Goal: Task Accomplishment & Management: Manage account settings

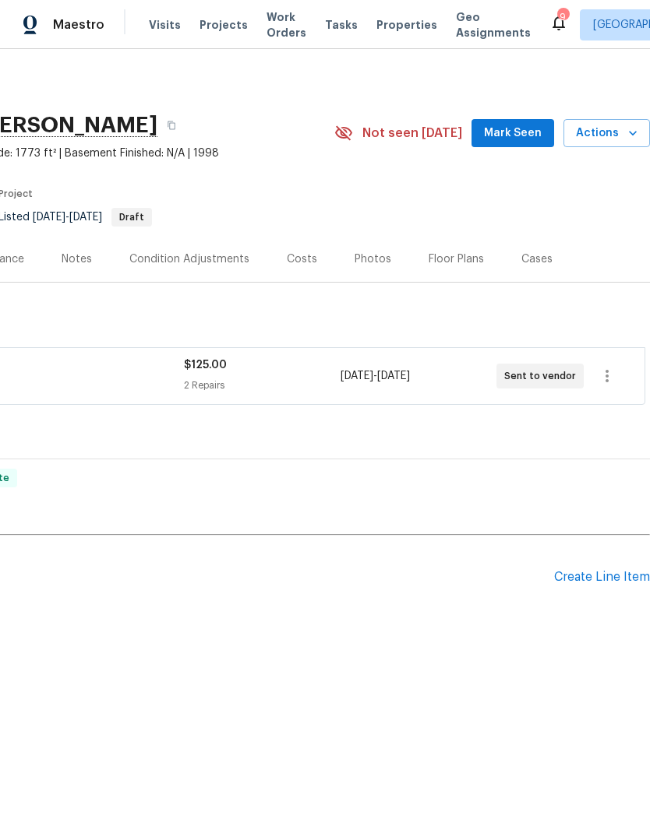
scroll to position [0, 231]
click at [616, 368] on icon "button" at bounding box center [606, 376] width 19 height 19
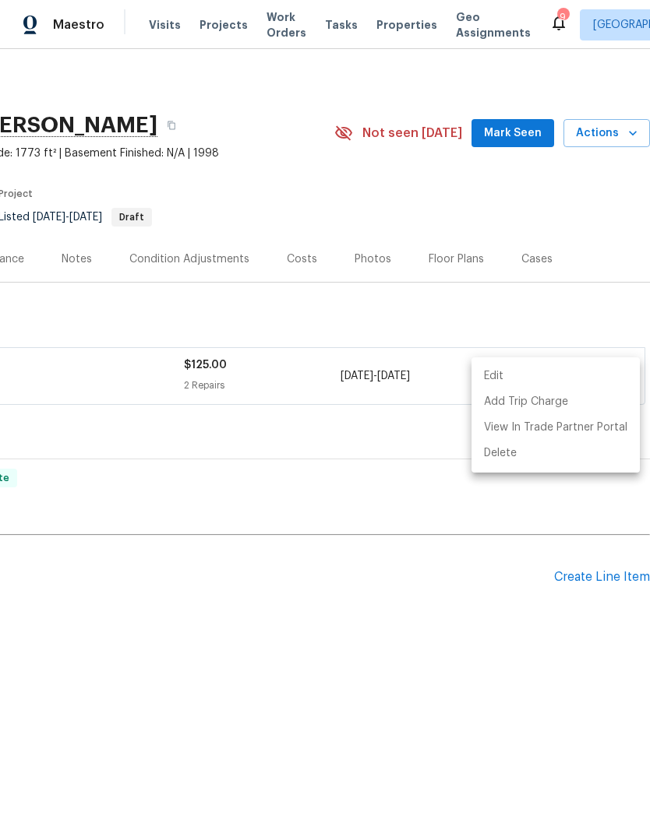
click at [245, 484] on div at bounding box center [325, 416] width 650 height 833
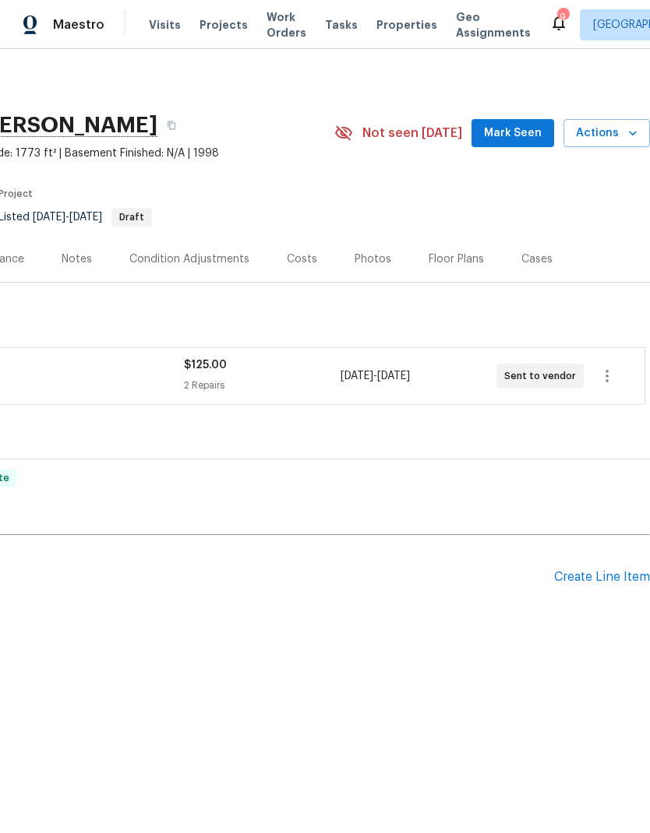
click at [234, 580] on h2 "Pending Line Items" at bounding box center [161, 577] width 784 height 72
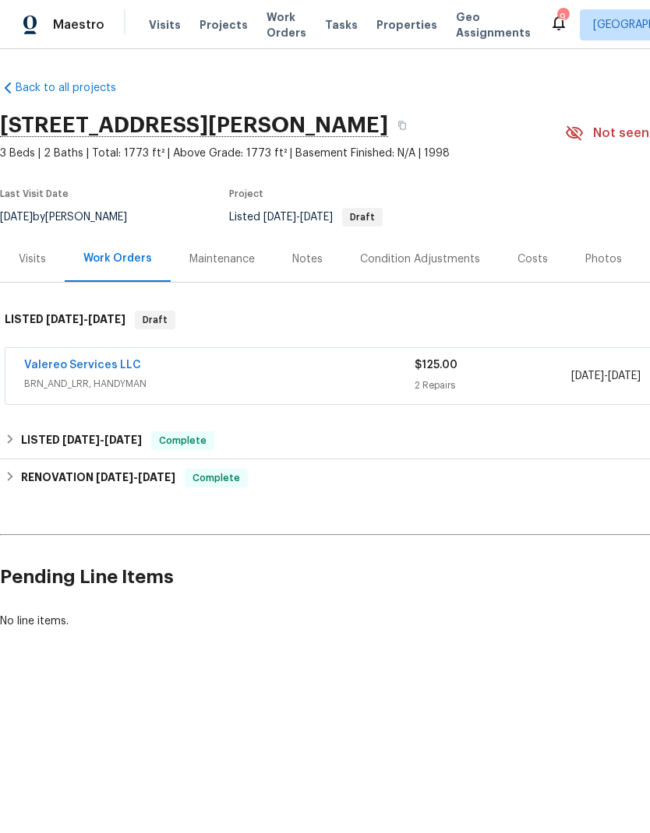
scroll to position [0, 0]
click at [98, 364] on link "Valereo Services LLC" at bounding box center [82, 365] width 117 height 11
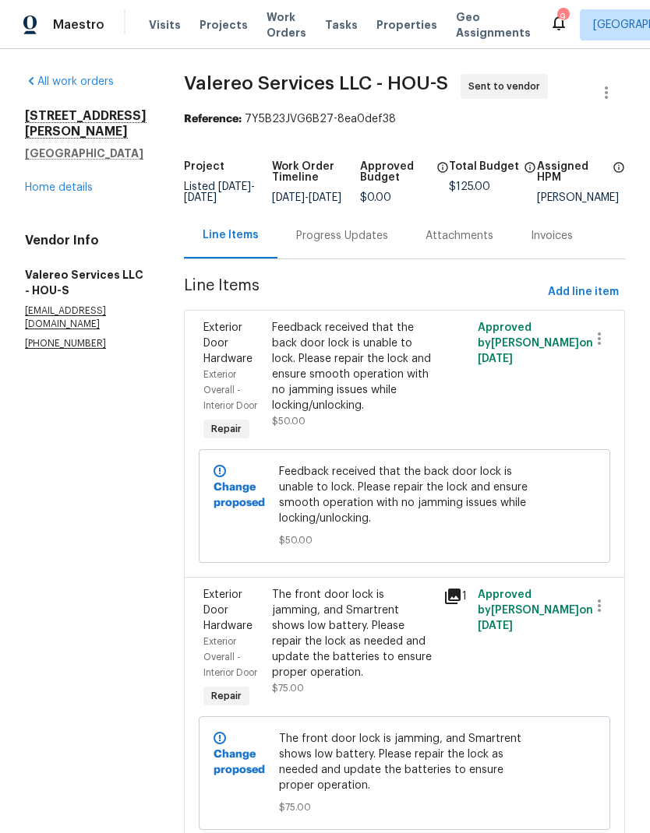
click at [312, 244] on div "Progress Updates" at bounding box center [342, 236] width 92 height 16
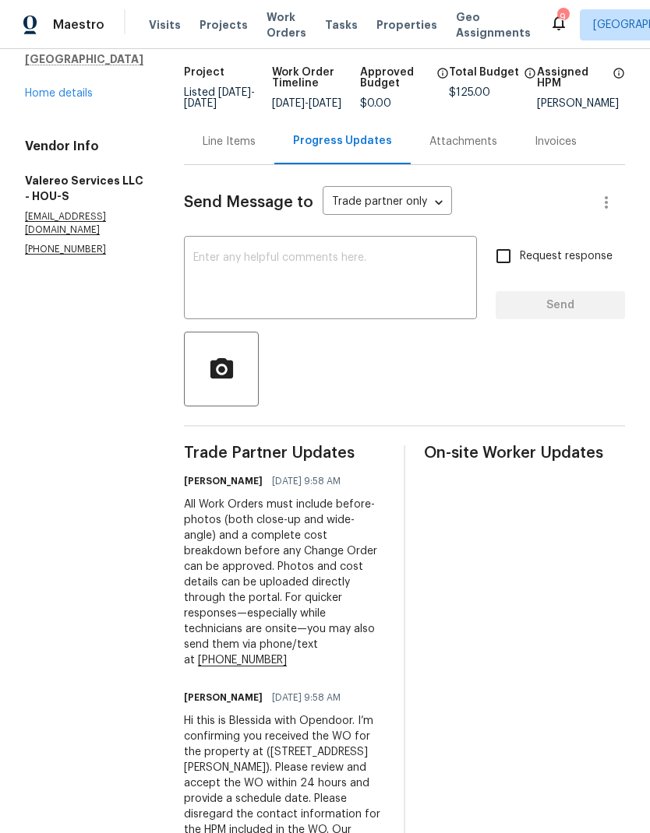
scroll to position [92, 0]
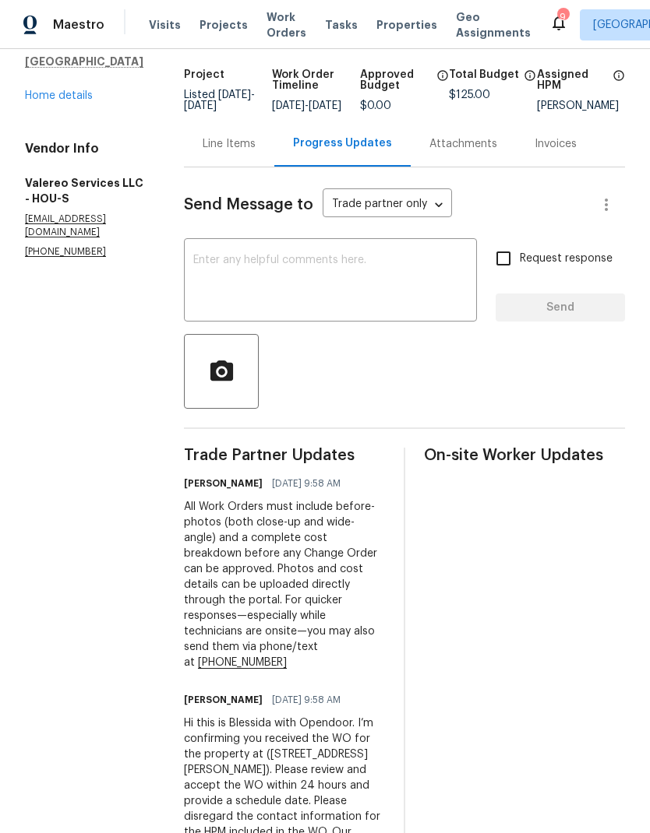
click at [294, 298] on textarea at bounding box center [330, 282] width 274 height 55
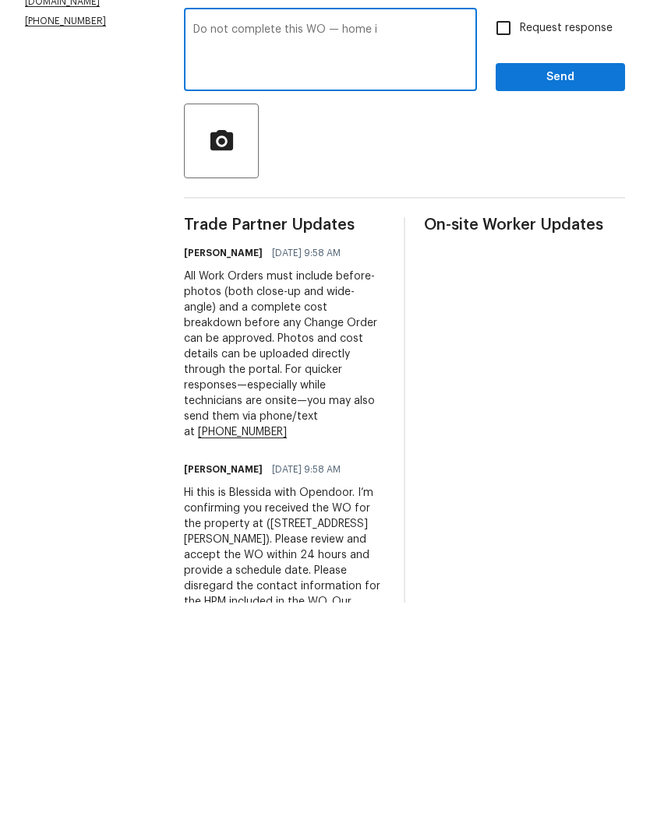
scroll to position [62, 0]
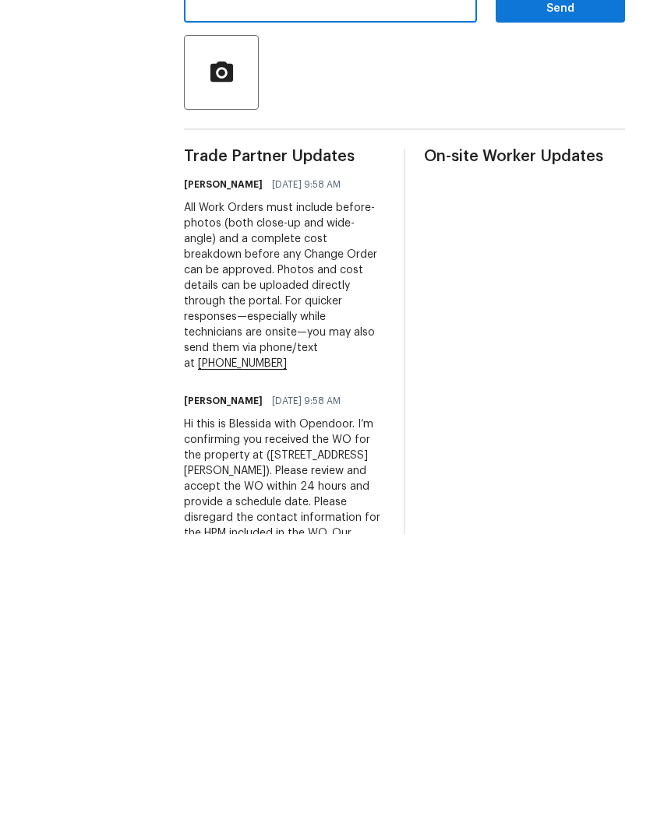
type textarea "Do not complete this WO — home I"
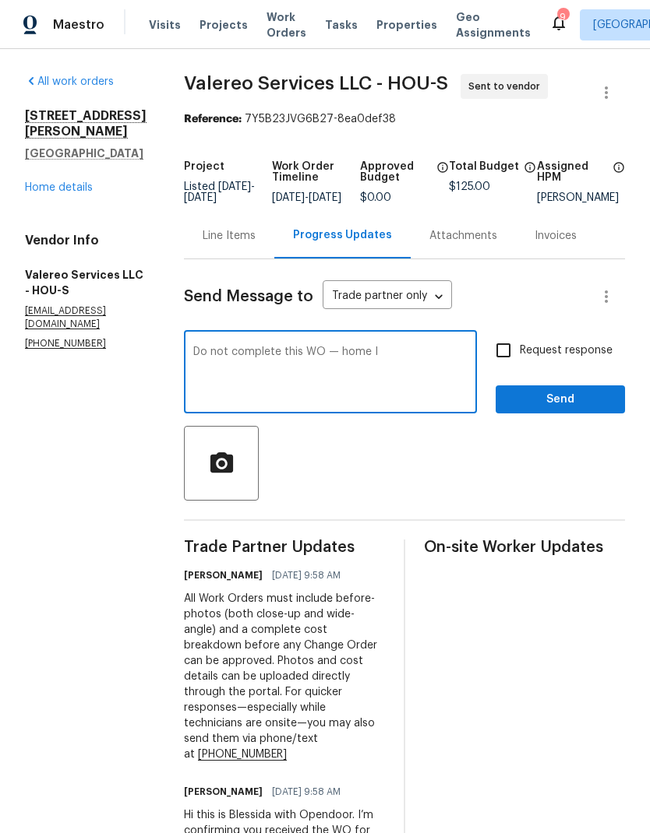
scroll to position [0, 0]
click at [51, 182] on link "Home details" at bounding box center [59, 187] width 68 height 11
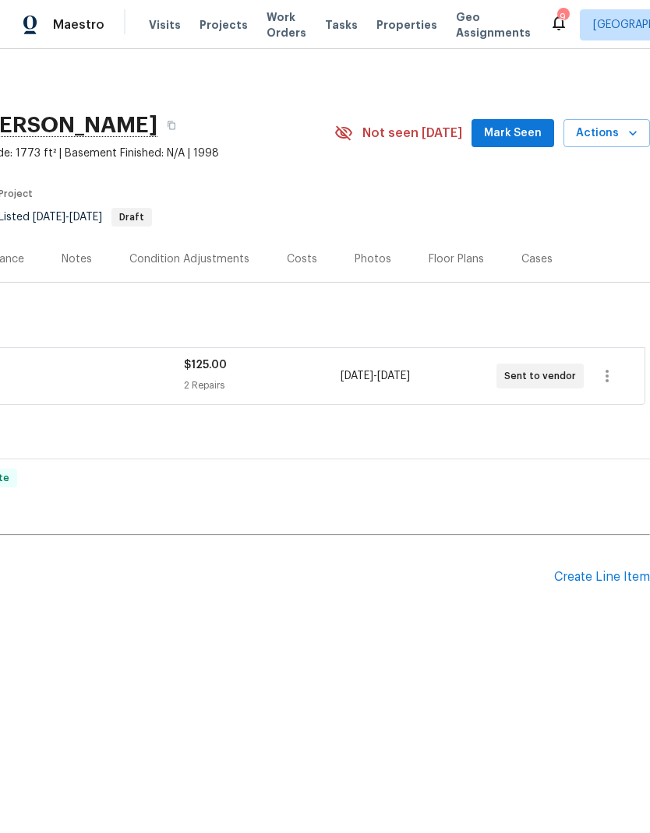
scroll to position [0, 231]
click at [600, 375] on icon "button" at bounding box center [606, 376] width 19 height 19
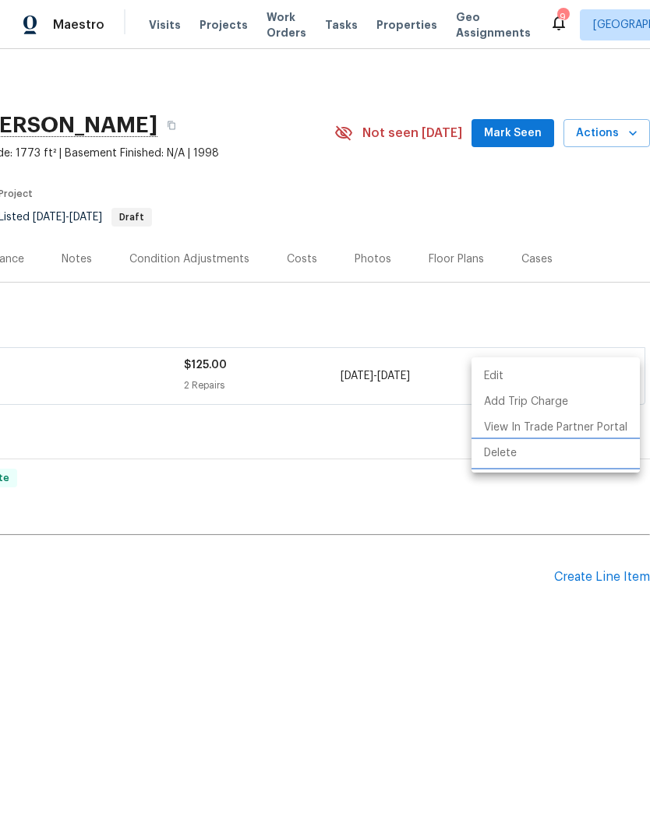
click at [560, 455] on li "Delete" at bounding box center [555, 454] width 168 height 26
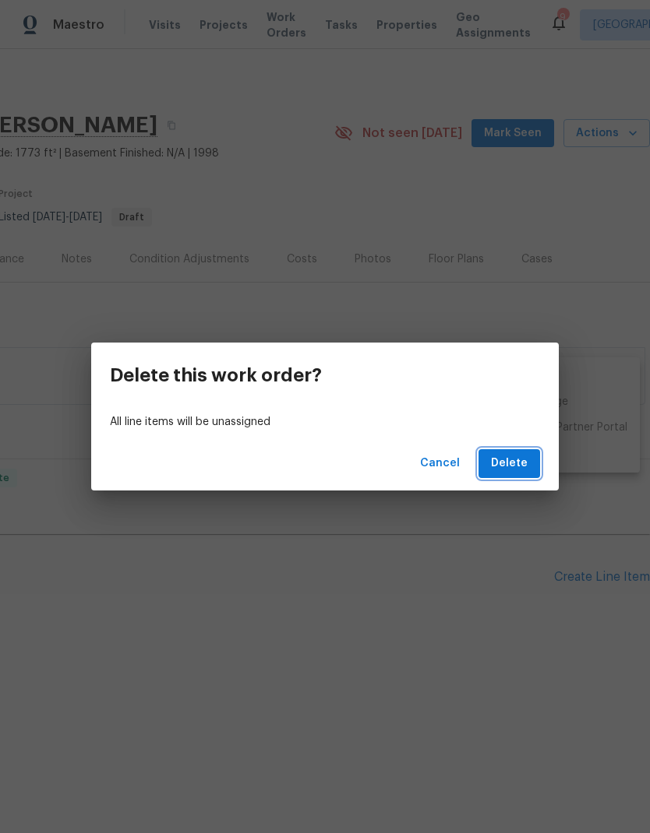
click at [505, 463] on span "Delete" at bounding box center [509, 463] width 37 height 19
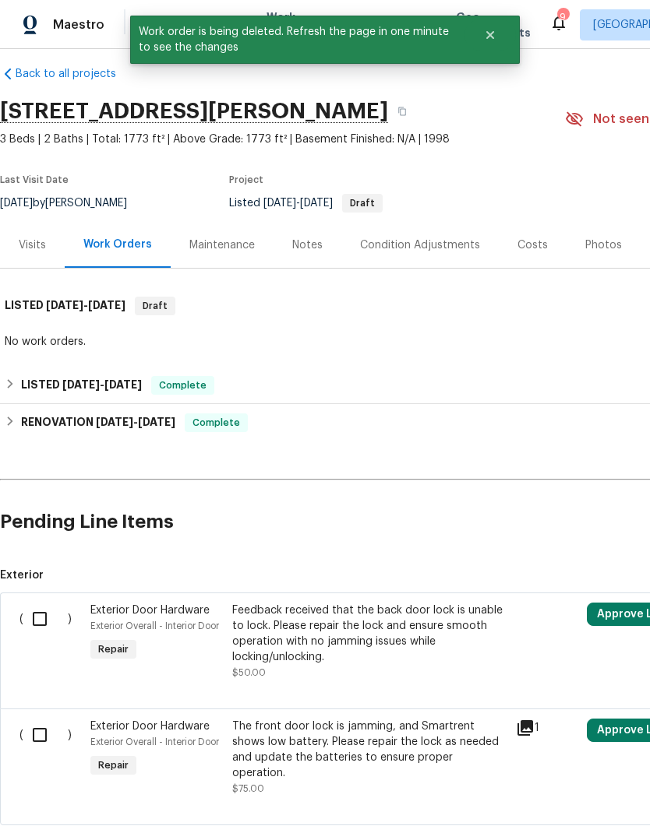
scroll to position [15, 0]
click at [39, 737] on input "checkbox" at bounding box center [45, 734] width 44 height 33
checkbox input "true"
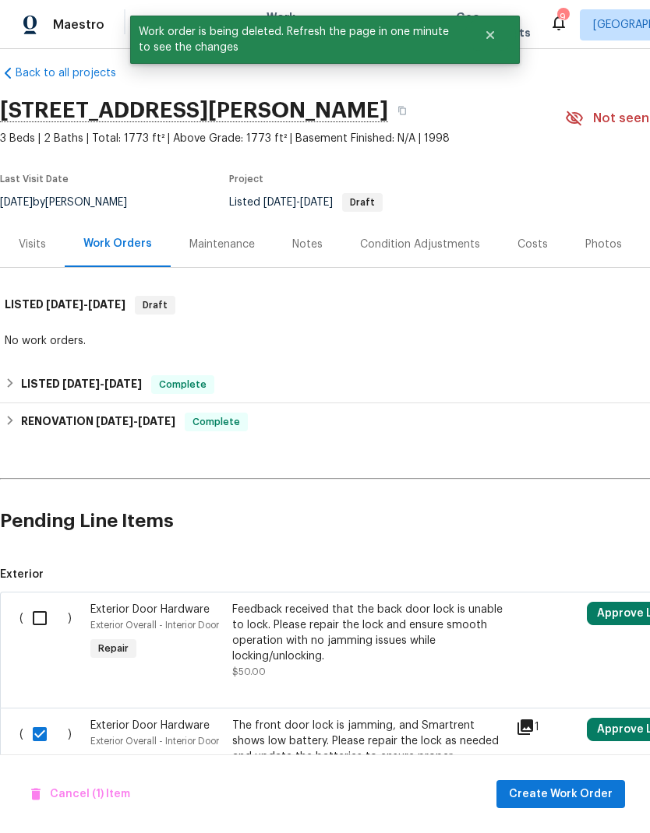
click at [37, 624] on input "checkbox" at bounding box center [45, 618] width 44 height 33
checkbox input "true"
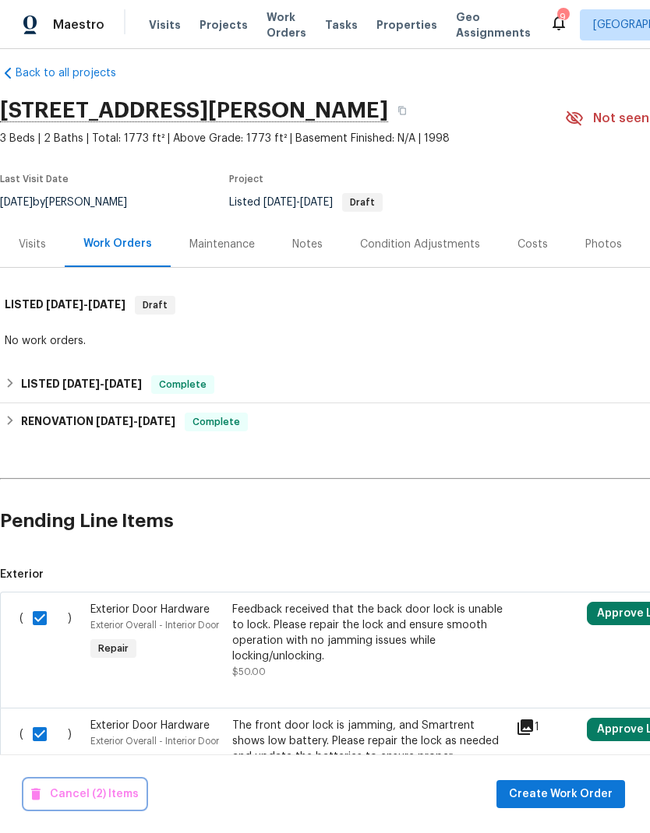
click at [80, 789] on span "Cancel (2) Items" at bounding box center [84, 794] width 107 height 19
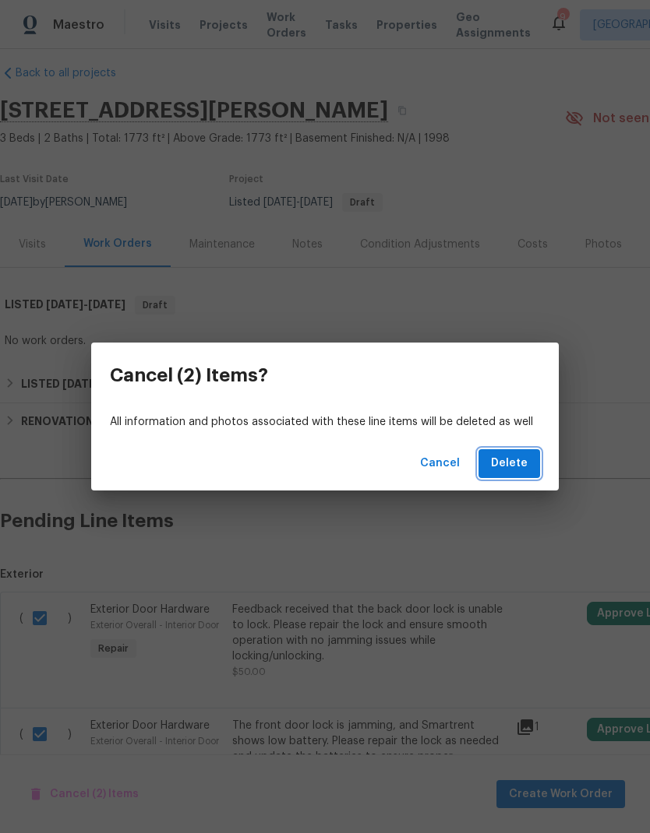
click at [504, 463] on span "Delete" at bounding box center [509, 463] width 37 height 19
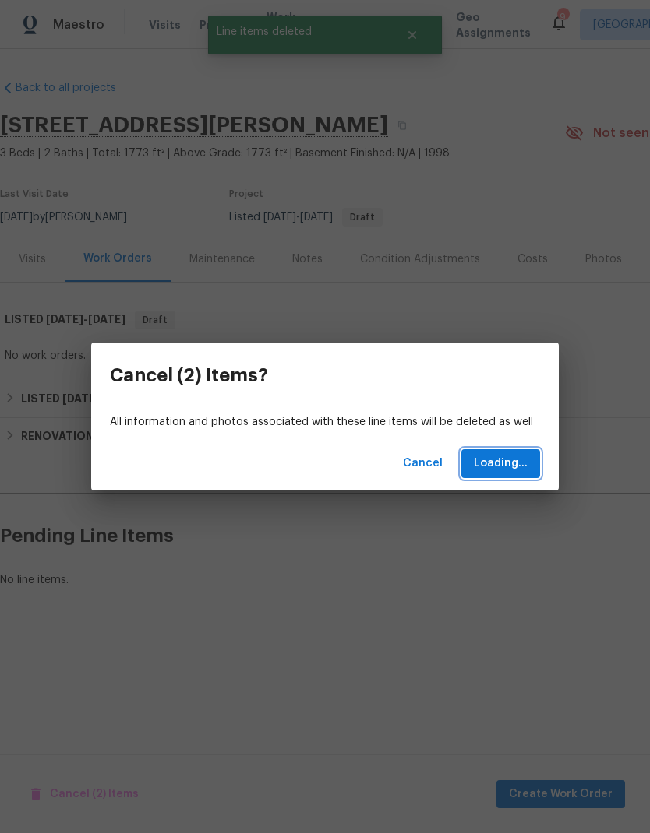
scroll to position [0, 0]
